Goal: Information Seeking & Learning: Learn about a topic

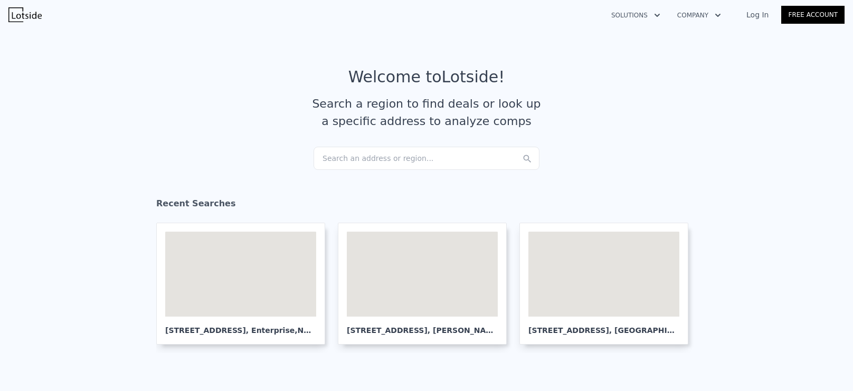
click at [415, 148] on div "Search an address or region..." at bounding box center [426, 158] width 226 height 23
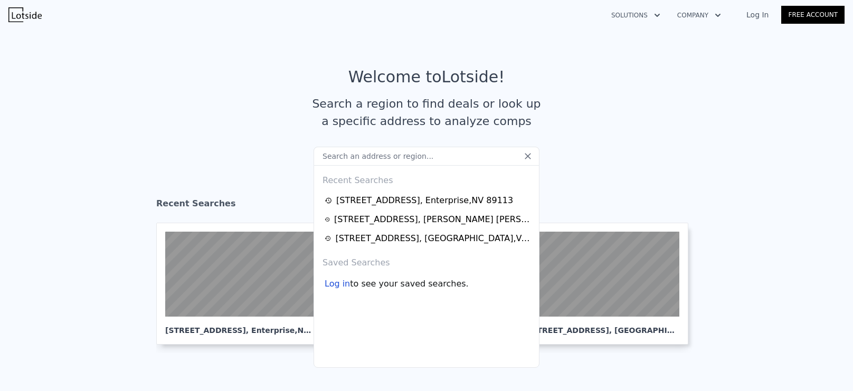
click at [416, 154] on input "text" at bounding box center [426, 156] width 226 height 19
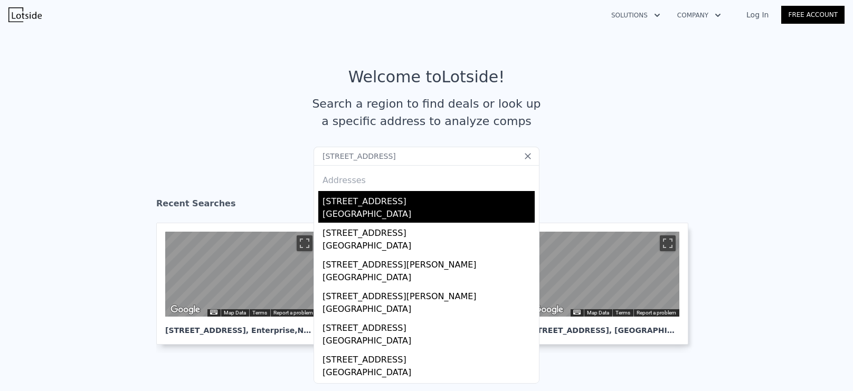
type input "[STREET_ADDRESS]"
click at [407, 208] on div "[GEOGRAPHIC_DATA]" at bounding box center [428, 215] width 212 height 15
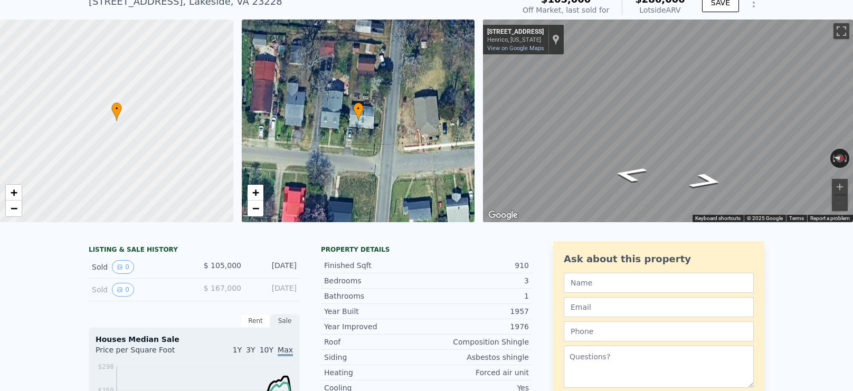
scroll to position [11, 0]
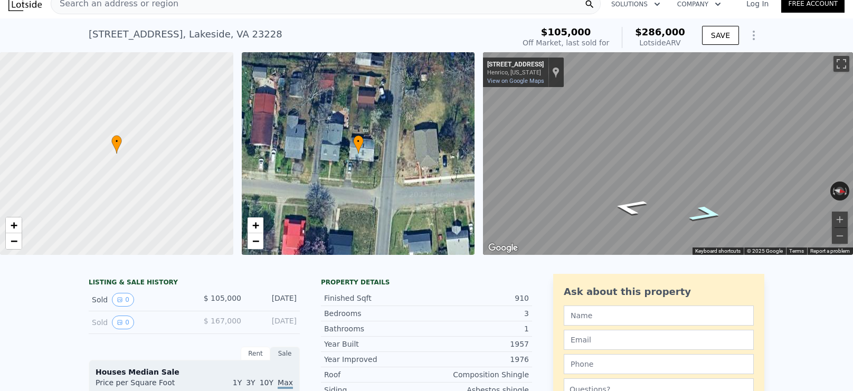
click at [703, 214] on icon "Go North, Hermitage Rd" at bounding box center [705, 213] width 63 height 23
click at [703, 214] on icon "Go North, Hermitage Rd" at bounding box center [706, 213] width 63 height 23
click at [704, 213] on icon "Go North, Hermitage Rd" at bounding box center [706, 213] width 62 height 23
click at [633, 211] on icon "Go South, Hermitage Rd" at bounding box center [629, 207] width 62 height 23
click at [633, 211] on icon "Go South, Hermitage Rd" at bounding box center [629, 206] width 63 height 23
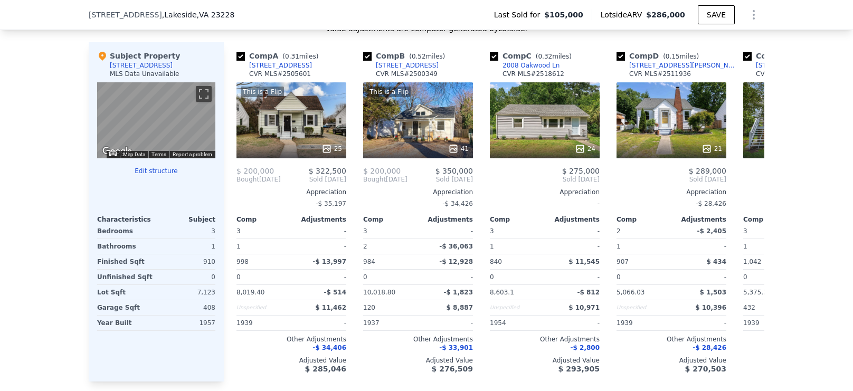
scroll to position [1110, 0]
click at [197, 14] on span ", VA 23228" at bounding box center [216, 15] width 38 height 8
copy span ", [GEOGRAPHIC_DATA]"
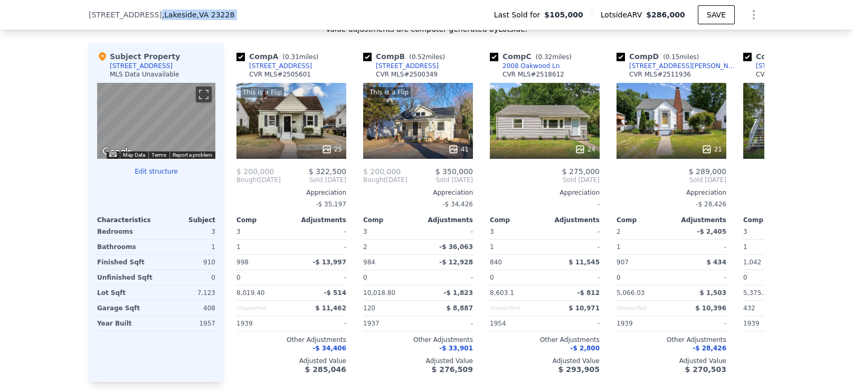
click at [197, 14] on span ", VA 23228" at bounding box center [216, 15] width 38 height 8
click at [197, 13] on span ", VA 23228" at bounding box center [216, 15] width 38 height 8
click at [197, 12] on span ", VA 23228" at bounding box center [216, 15] width 38 height 8
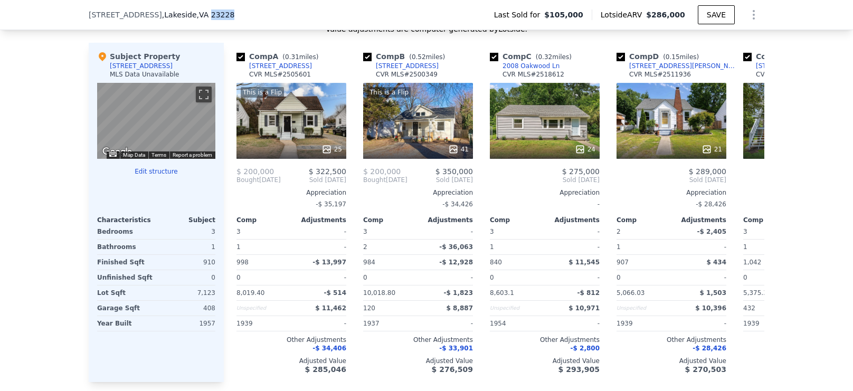
click at [197, 12] on span ", VA 23228" at bounding box center [216, 15] width 38 height 8
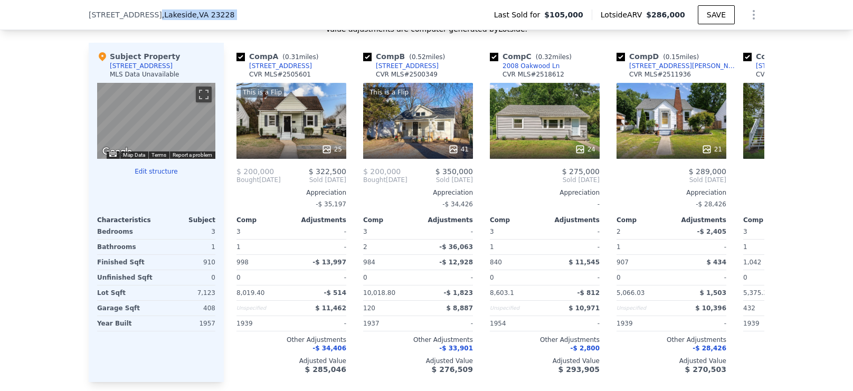
click at [197, 12] on span ", VA 23228" at bounding box center [216, 15] width 38 height 8
click at [197, 11] on span ", VA 23228" at bounding box center [216, 15] width 38 height 8
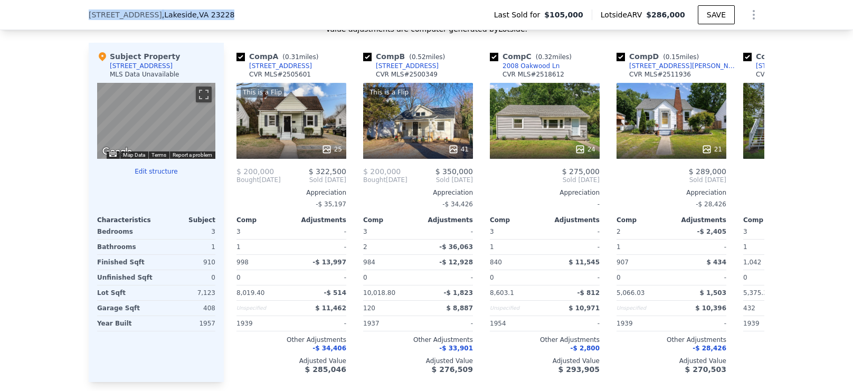
drag, startPoint x: 214, startPoint y: 17, endPoint x: 54, endPoint y: 11, distance: 160.0
click at [54, 11] on div "[STREET_ADDRESS] Last Sold for $105,000 Lotside ARV $286,000 SAVE" at bounding box center [426, 15] width 853 height 30
copy div "[STREET_ADDRESS]"
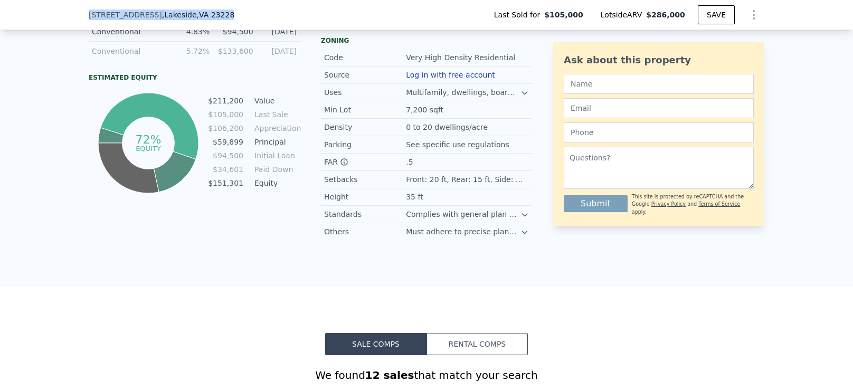
scroll to position [561, 0]
drag, startPoint x: 507, startPoint y: 346, endPoint x: 750, endPoint y: 294, distance: 248.7
click at [509, 345] on button "Rental Comps" at bounding box center [476, 345] width 101 height 22
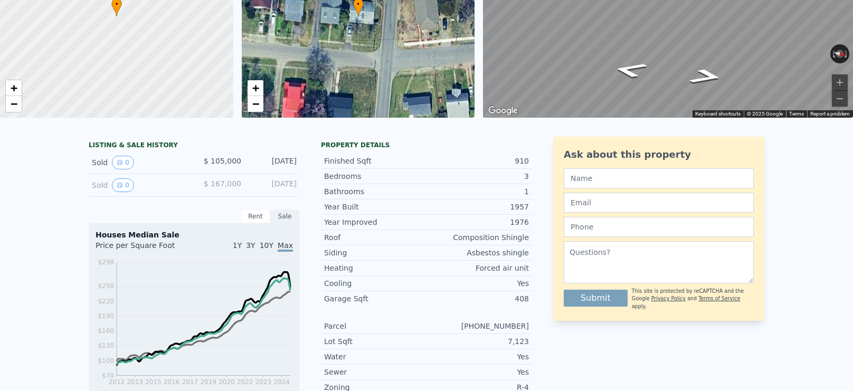
scroll to position [0, 0]
